Goal: Task Accomplishment & Management: Manage account settings

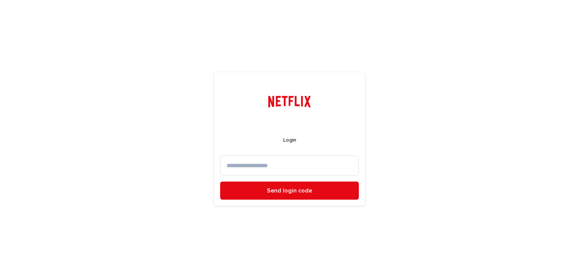
click at [240, 163] on input at bounding box center [289, 166] width 139 height 20
click at [282, 168] on input at bounding box center [289, 166] width 139 height 20
type input "**********"
click at [220, 182] on button "Send login code" at bounding box center [289, 191] width 139 height 18
